Goal: Information Seeking & Learning: Learn about a topic

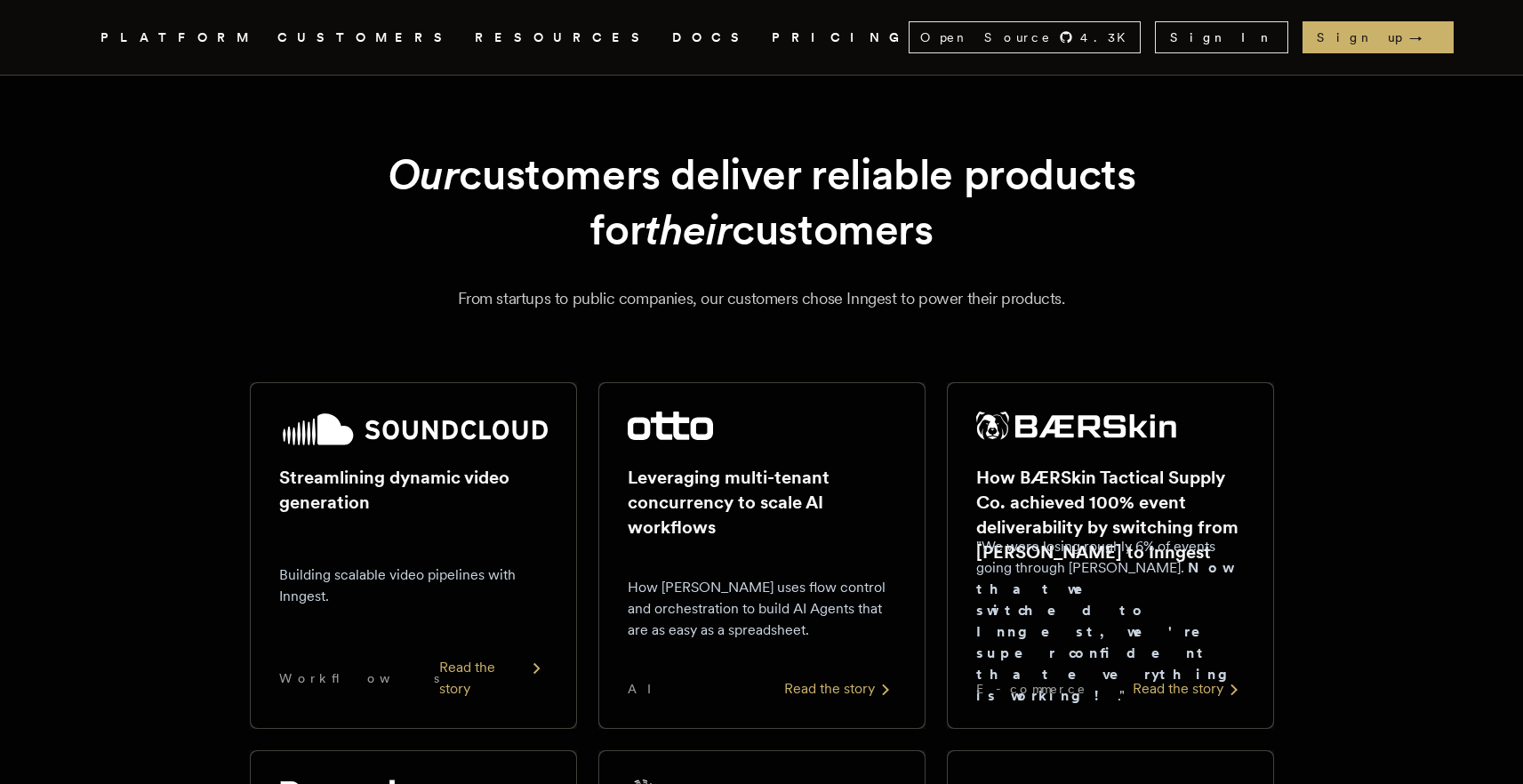
click at [772, 36] on link "PRICING" at bounding box center [840, 37] width 137 height 22
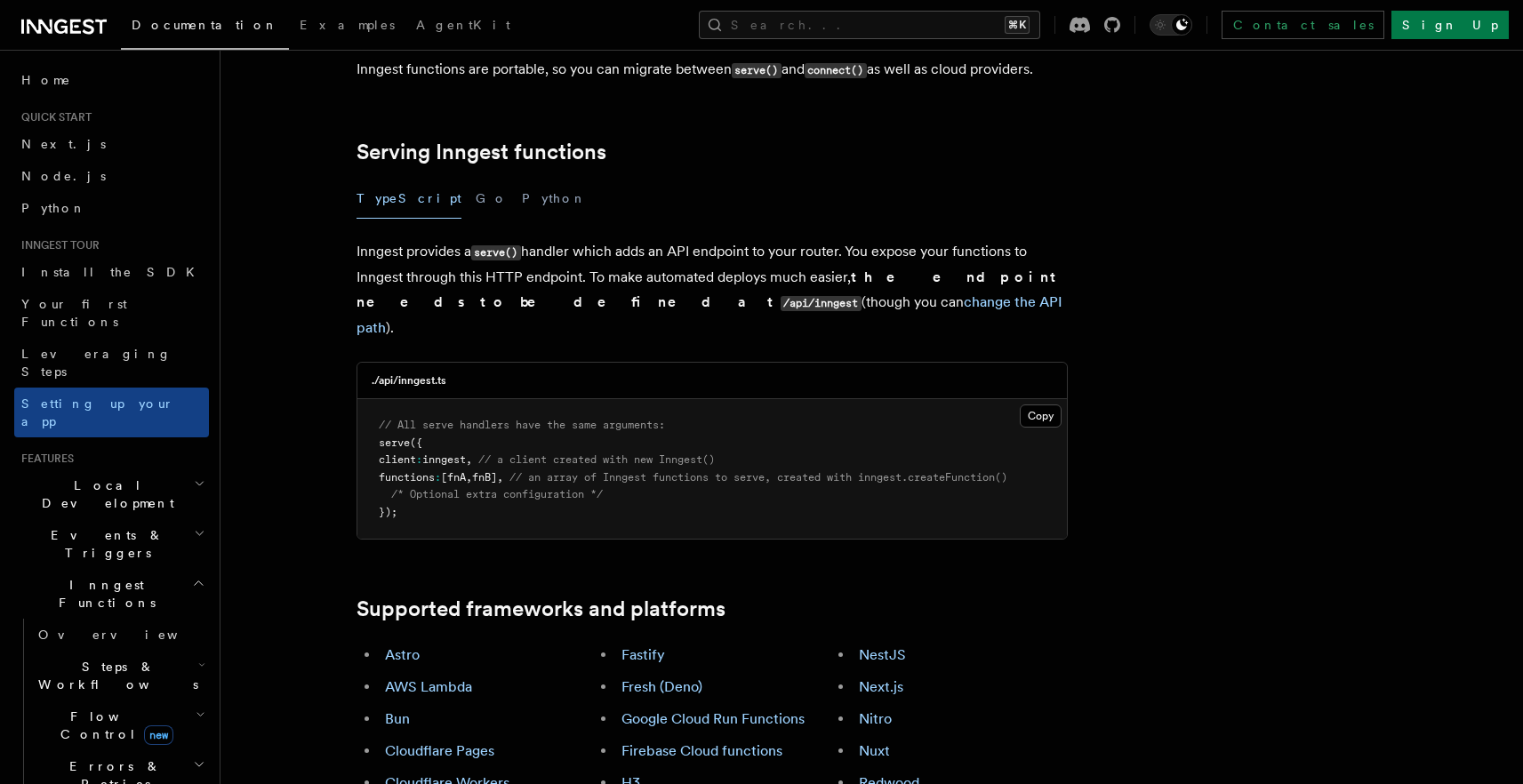
scroll to position [581, 0]
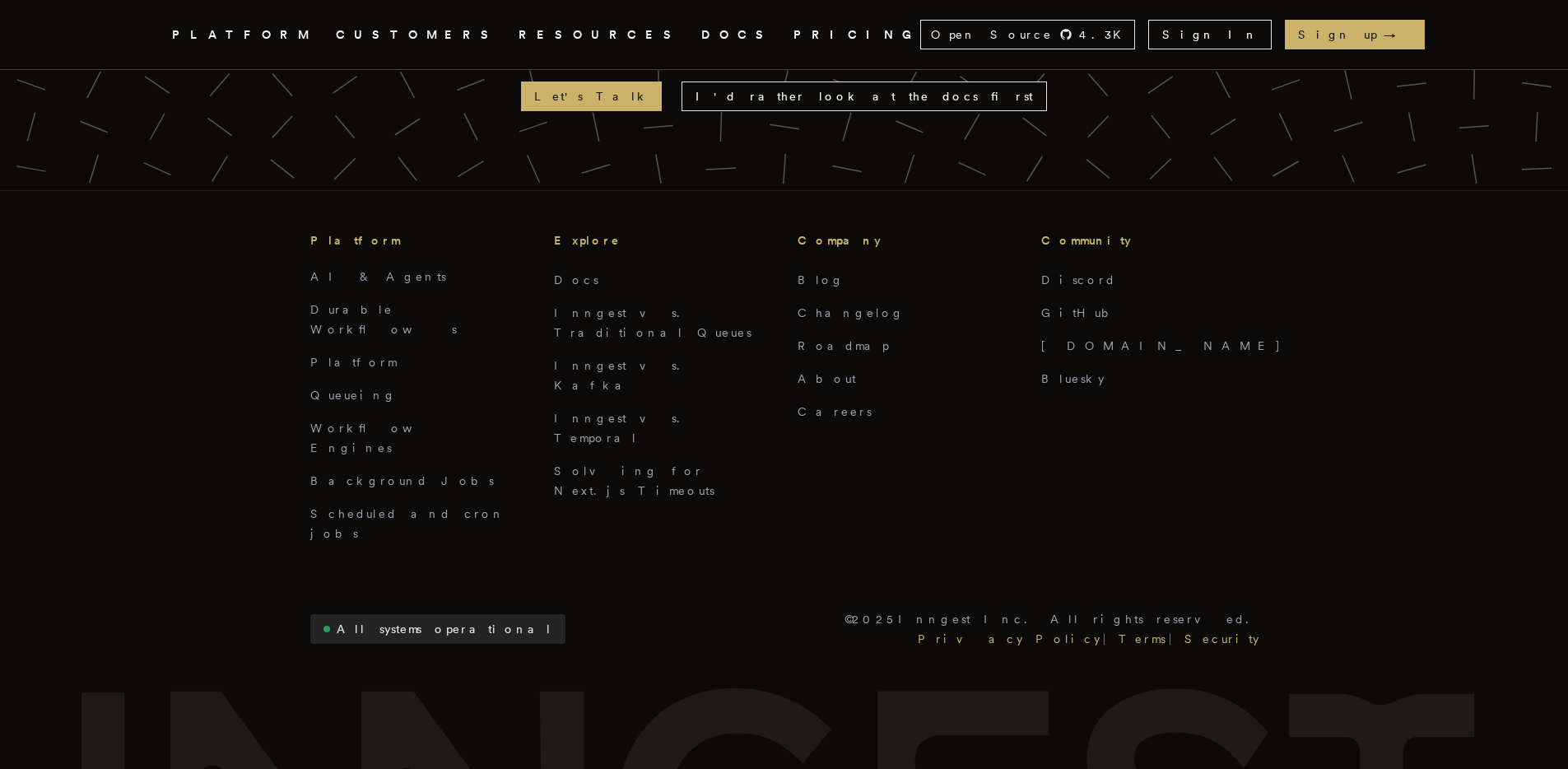
scroll to position [3719, 0]
click at [333, 269] on link "AI & Agents" at bounding box center [378, 276] width 136 height 13
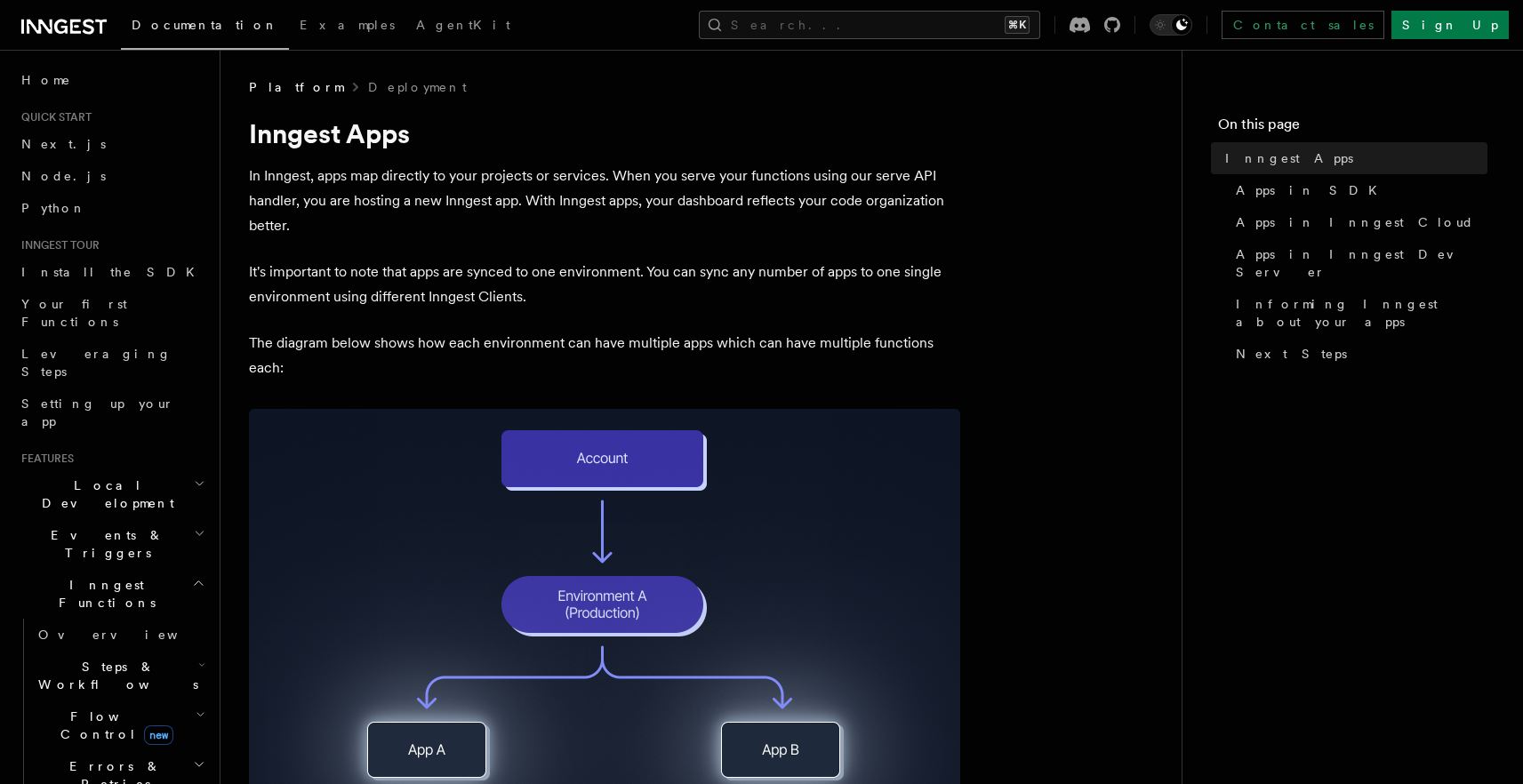
click at [717, 218] on p "In Inngest, apps map directly to your projects or services. When you serve your…" at bounding box center [604, 201] width 711 height 75
